Goal: Information Seeking & Learning: Learn about a topic

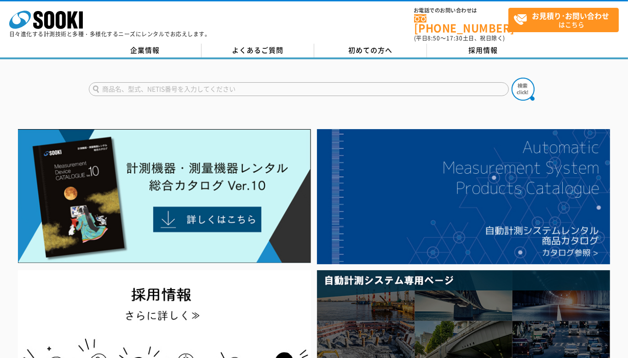
click at [150, 82] on input "text" at bounding box center [299, 89] width 420 height 14
type input "墨出し器"
click at [512, 78] on button at bounding box center [523, 89] width 23 height 23
